Goal: Task Accomplishment & Management: Use online tool/utility

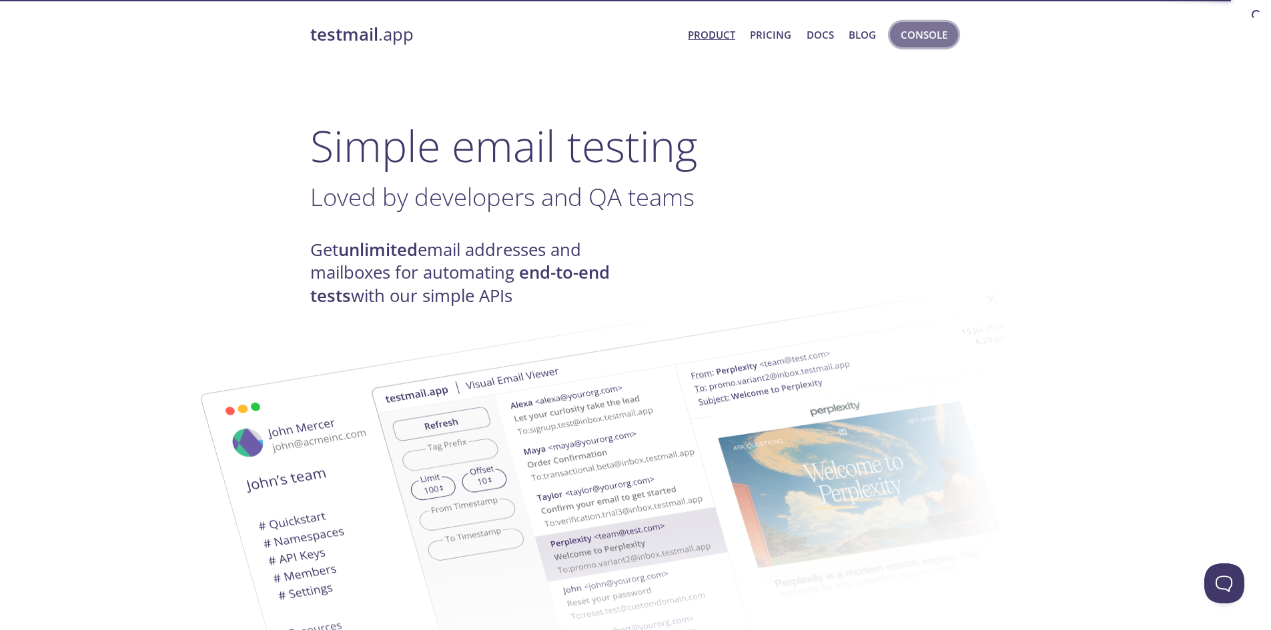
click at [911, 37] on span "Console" at bounding box center [924, 34] width 47 height 17
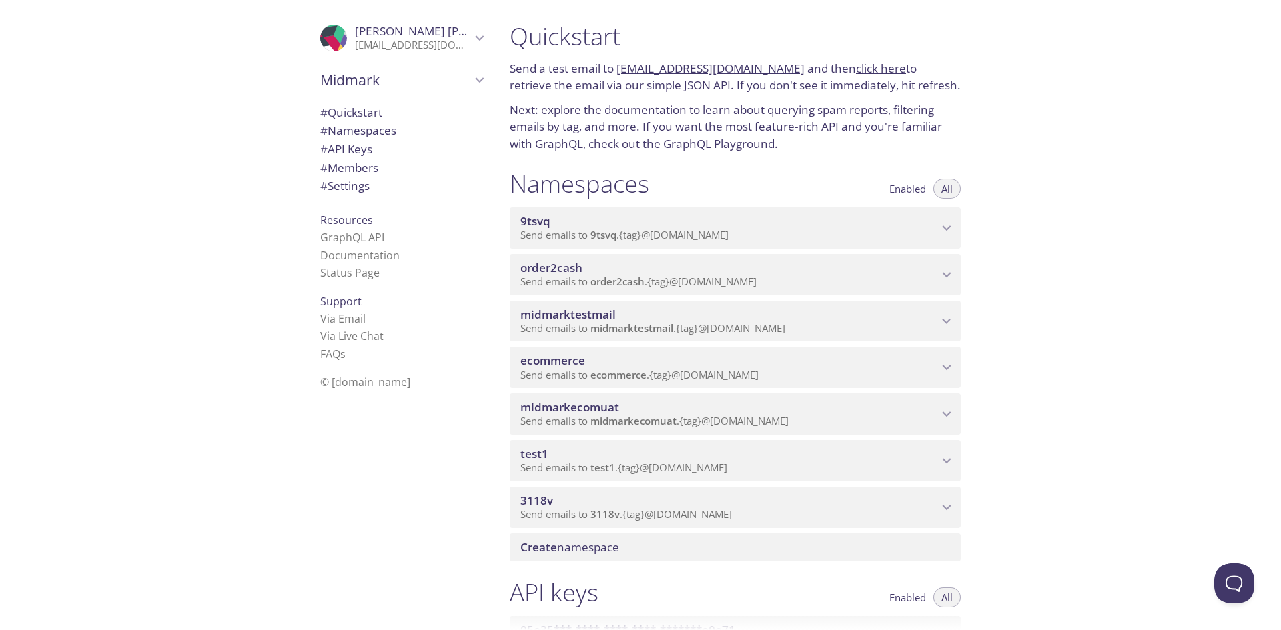
drag, startPoint x: 779, startPoint y: 70, endPoint x: 618, endPoint y: 68, distance: 160.8
click at [618, 68] on p "Send a test email to [EMAIL_ADDRESS][DOMAIN_NAME] and then click here to retrie…" at bounding box center [735, 77] width 451 height 34
copy link "[EMAIL_ADDRESS][DOMAIN_NAME]"
drag, startPoint x: 876, startPoint y: 232, endPoint x: 857, endPoint y: 250, distance: 25.9
click at [875, 232] on p "Send emails to 9tsvq . {tag} @[DOMAIN_NAME]" at bounding box center [729, 235] width 418 height 13
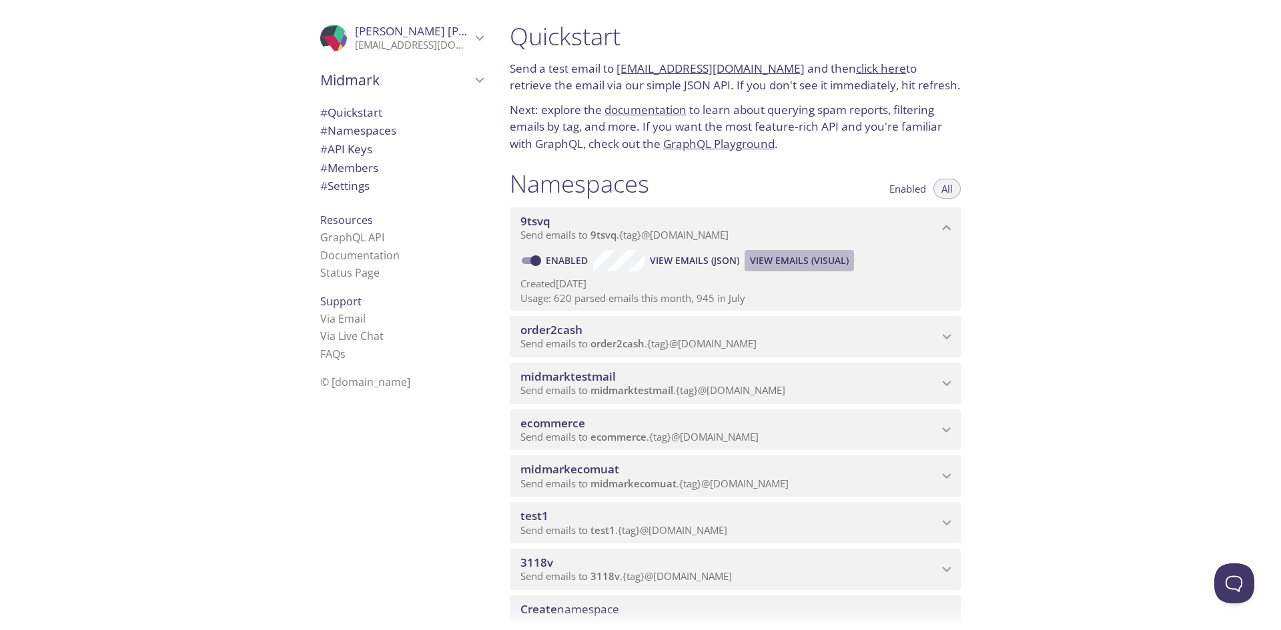
click at [773, 262] on span "View Emails (Visual)" at bounding box center [799, 261] width 99 height 16
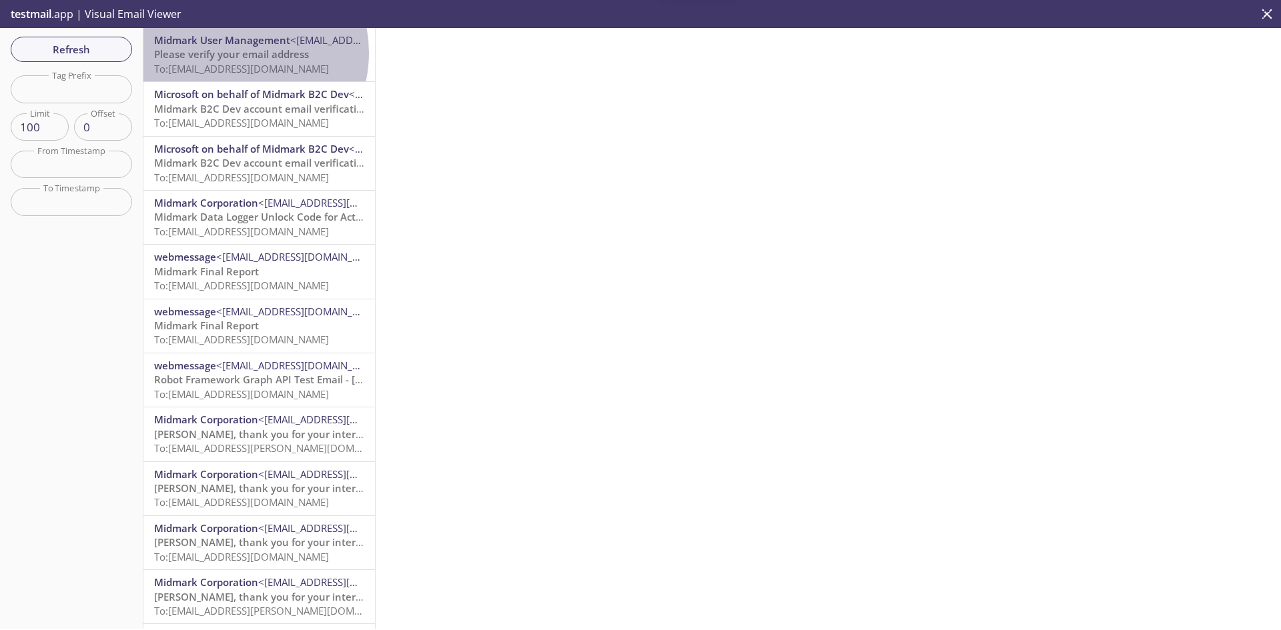
drag, startPoint x: 233, startPoint y: 53, endPoint x: 366, endPoint y: 159, distance: 169.9
click at [233, 53] on span "Please verify your email address" at bounding box center [231, 53] width 155 height 13
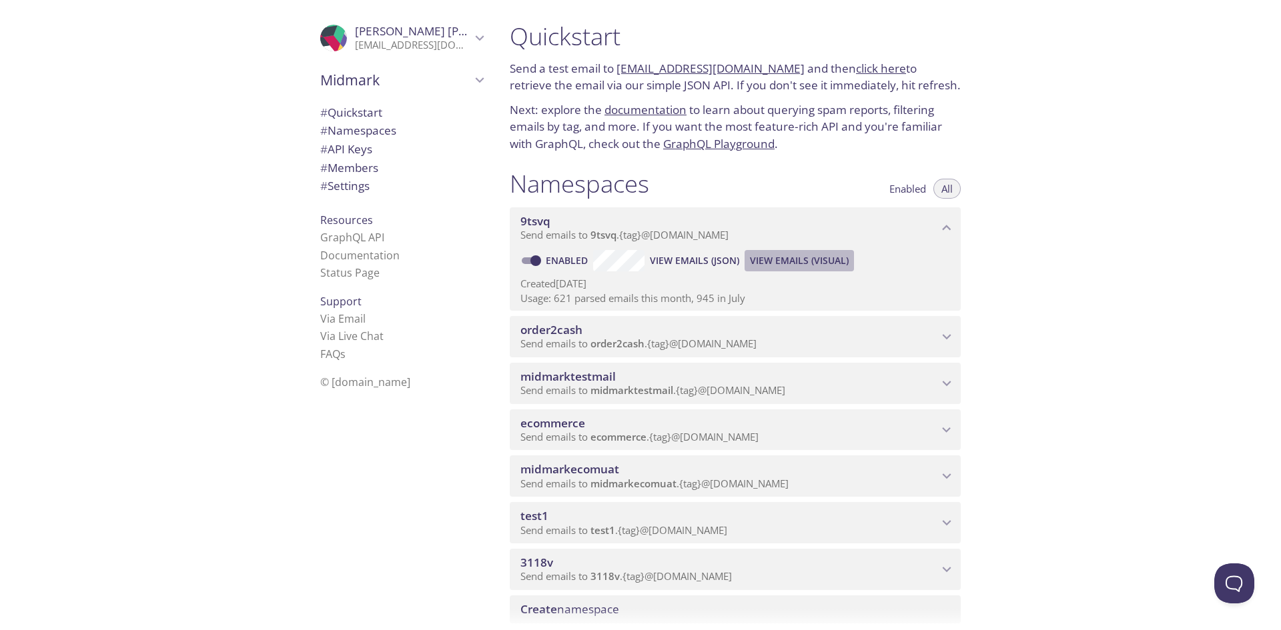
click at [779, 264] on span "View Emails (Visual)" at bounding box center [799, 261] width 99 height 16
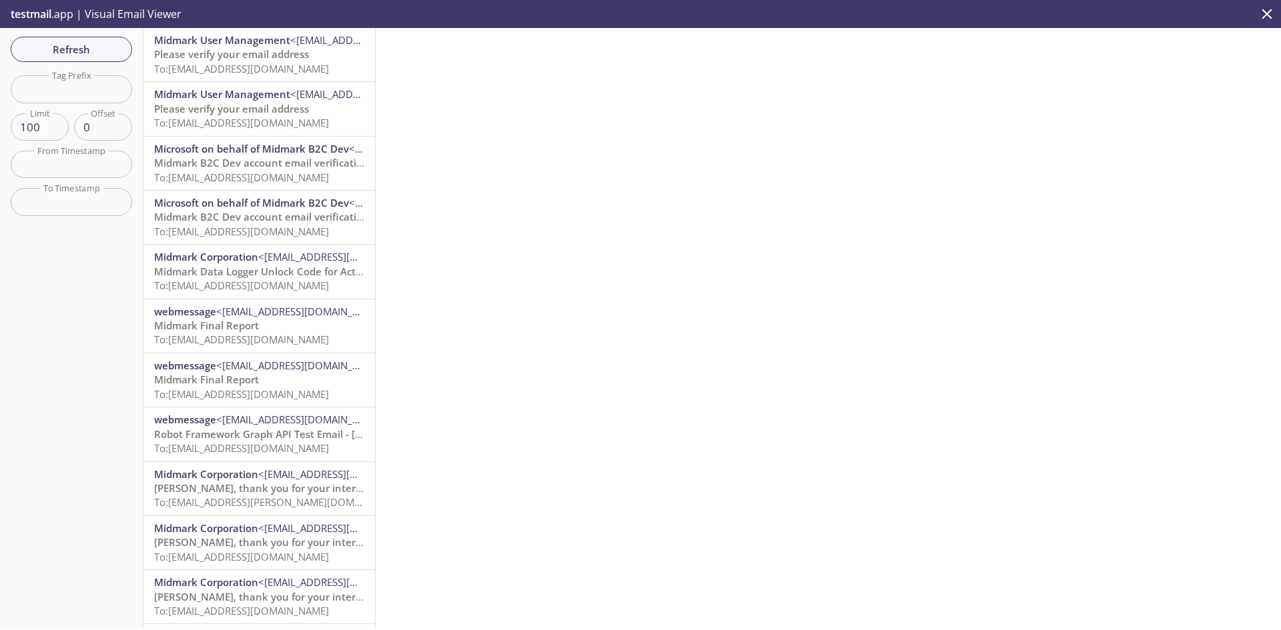
drag, startPoint x: 251, startPoint y: 61, endPoint x: 393, endPoint y: 114, distance: 151.8
click at [250, 61] on span "Please verify your email address" at bounding box center [231, 53] width 155 height 13
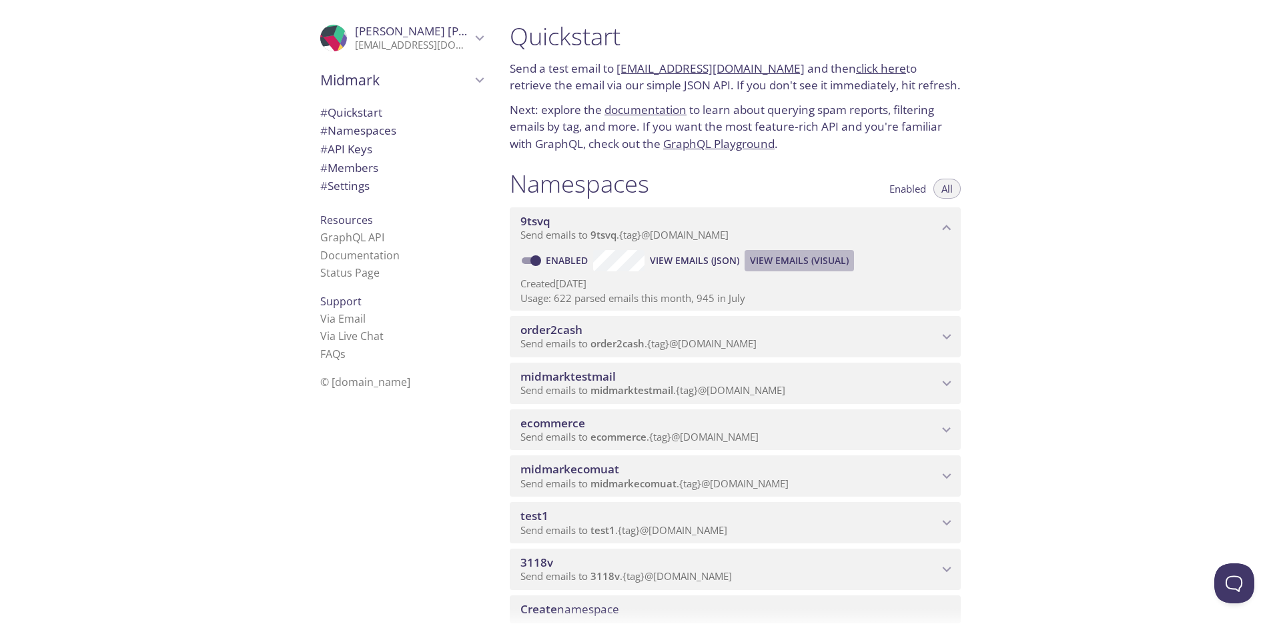
click at [797, 254] on span "View Emails (Visual)" at bounding box center [799, 261] width 99 height 16
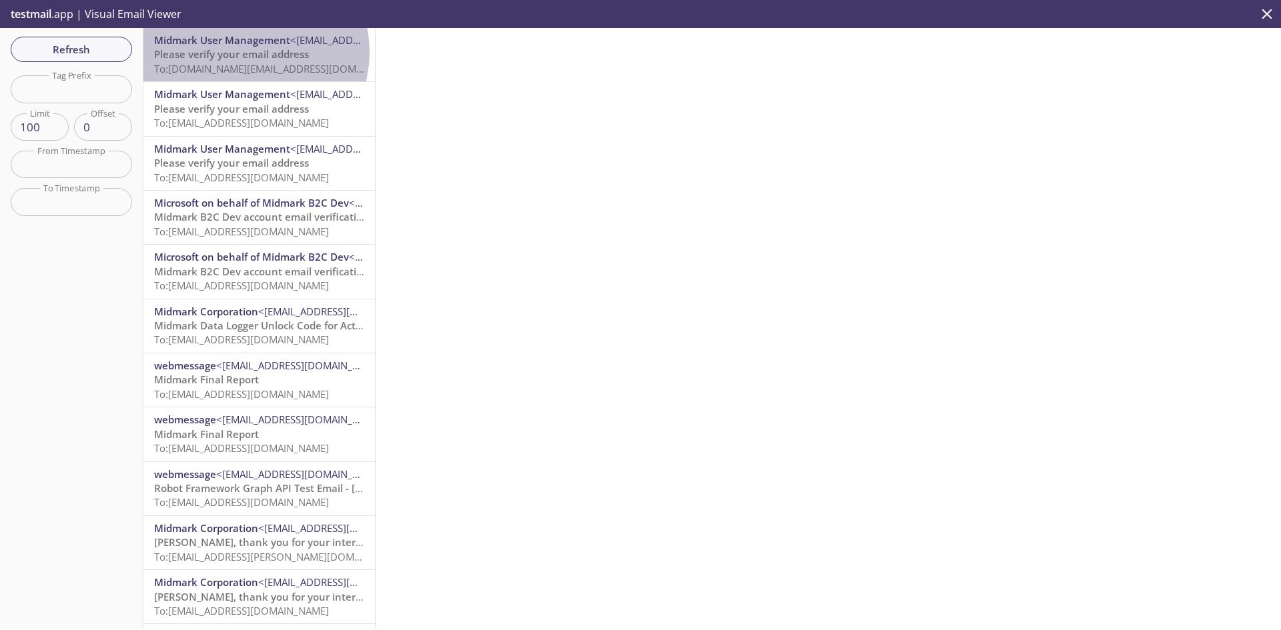
click at [250, 52] on span "Please verify your email address" at bounding box center [231, 53] width 155 height 13
